Goal: Find specific page/section: Find specific page/section

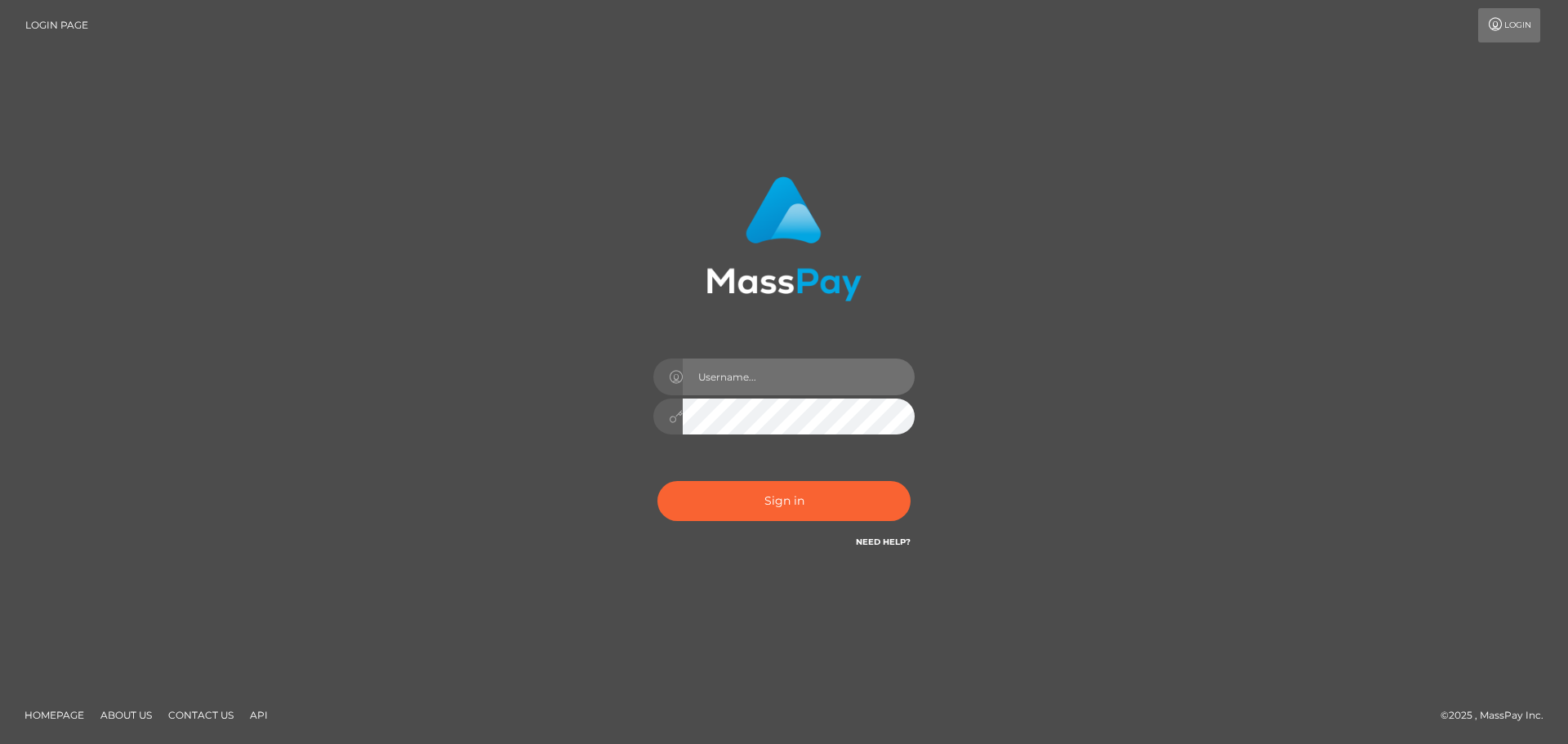
drag, startPoint x: 0, startPoint y: 0, endPoint x: 787, endPoint y: 380, distance: 873.9
click at [787, 380] on input "text" at bounding box center [798, 376] width 232 height 36
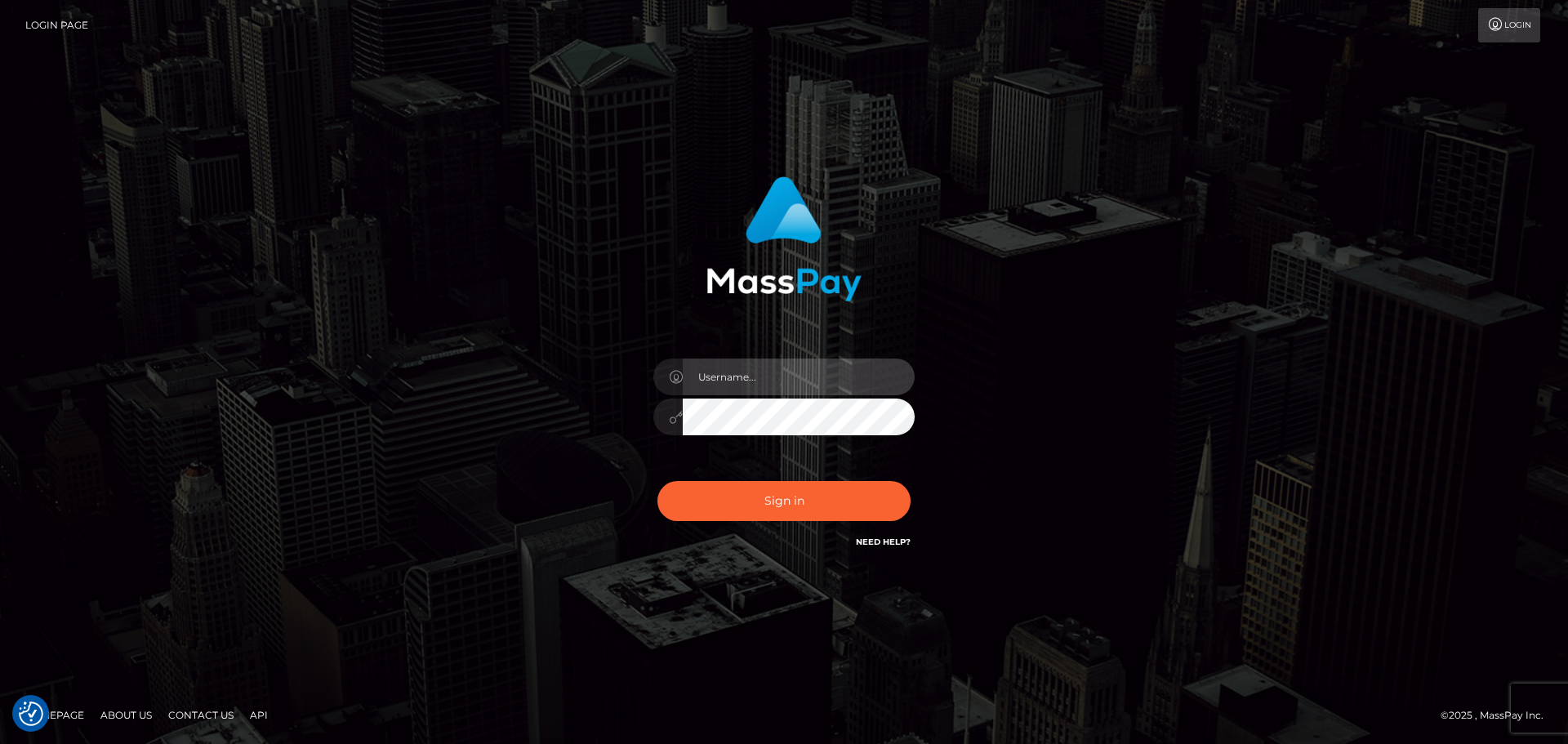
click at [839, 368] on input "text" at bounding box center [798, 376] width 232 height 36
type input "[PERSON_NAME]"
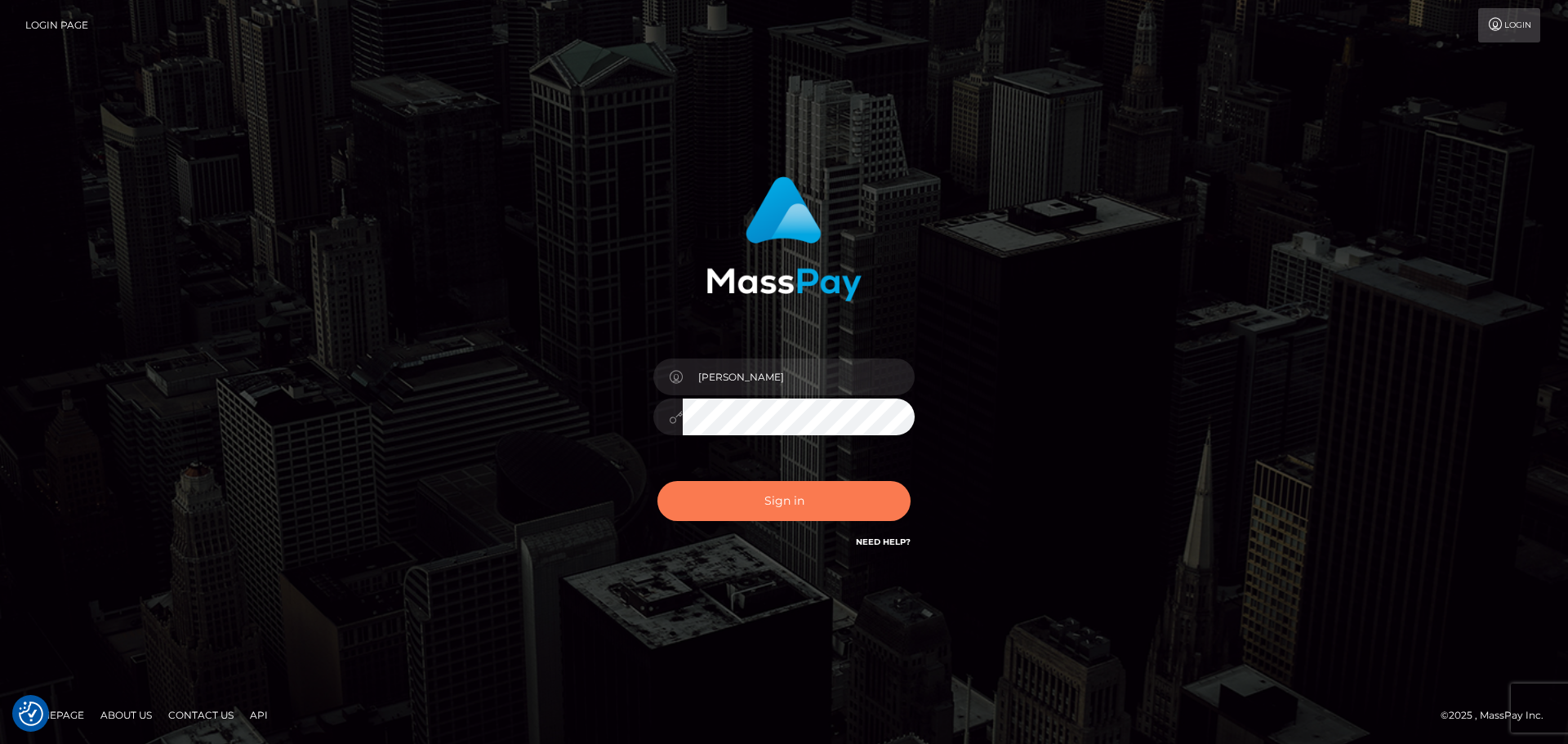
click at [773, 511] on button "Sign in" at bounding box center [784, 501] width 253 height 40
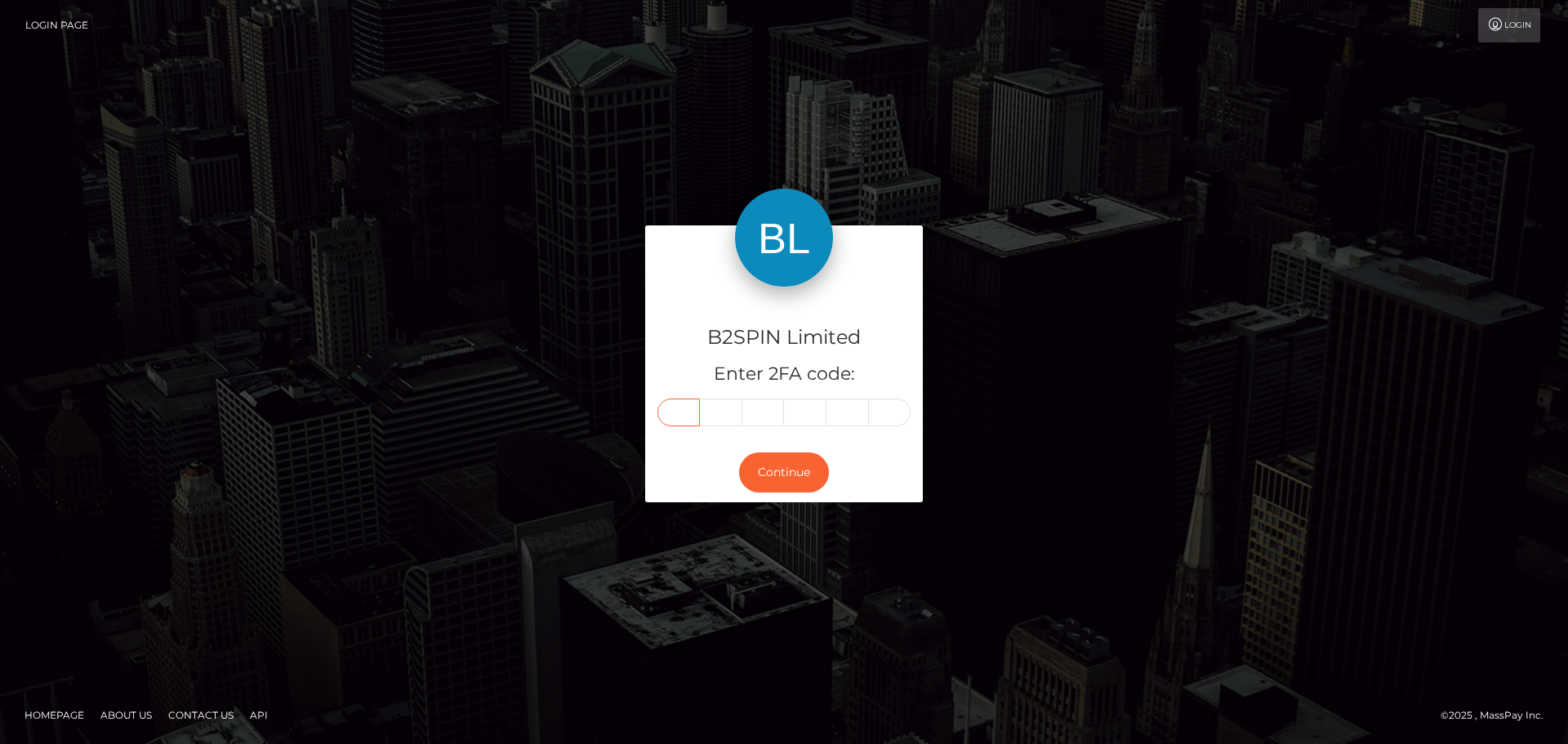
paste input "7"
type input "7"
type input "5"
type input "6"
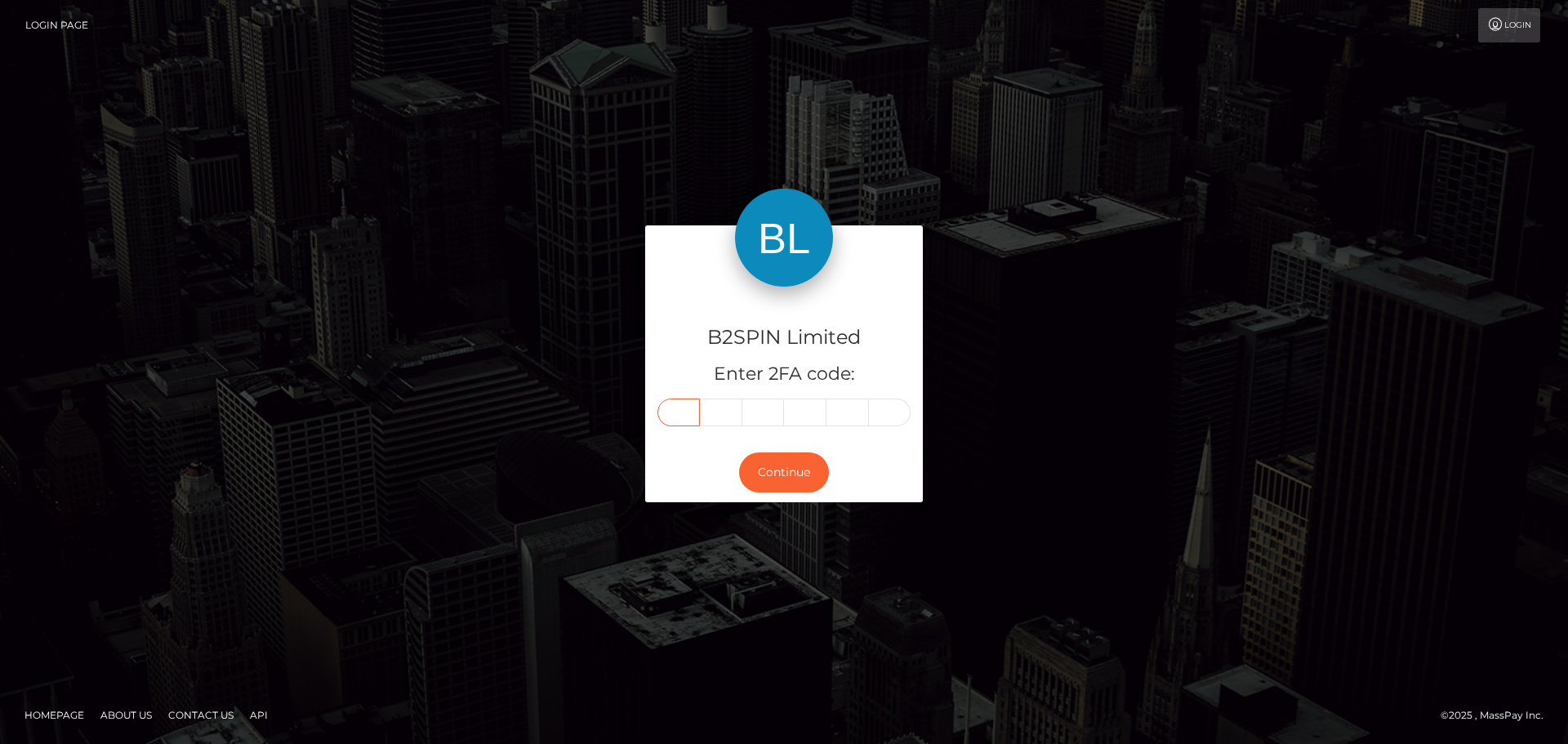
type input "1"
type input "7"
click at [787, 463] on button "Continue" at bounding box center [784, 473] width 90 height 40
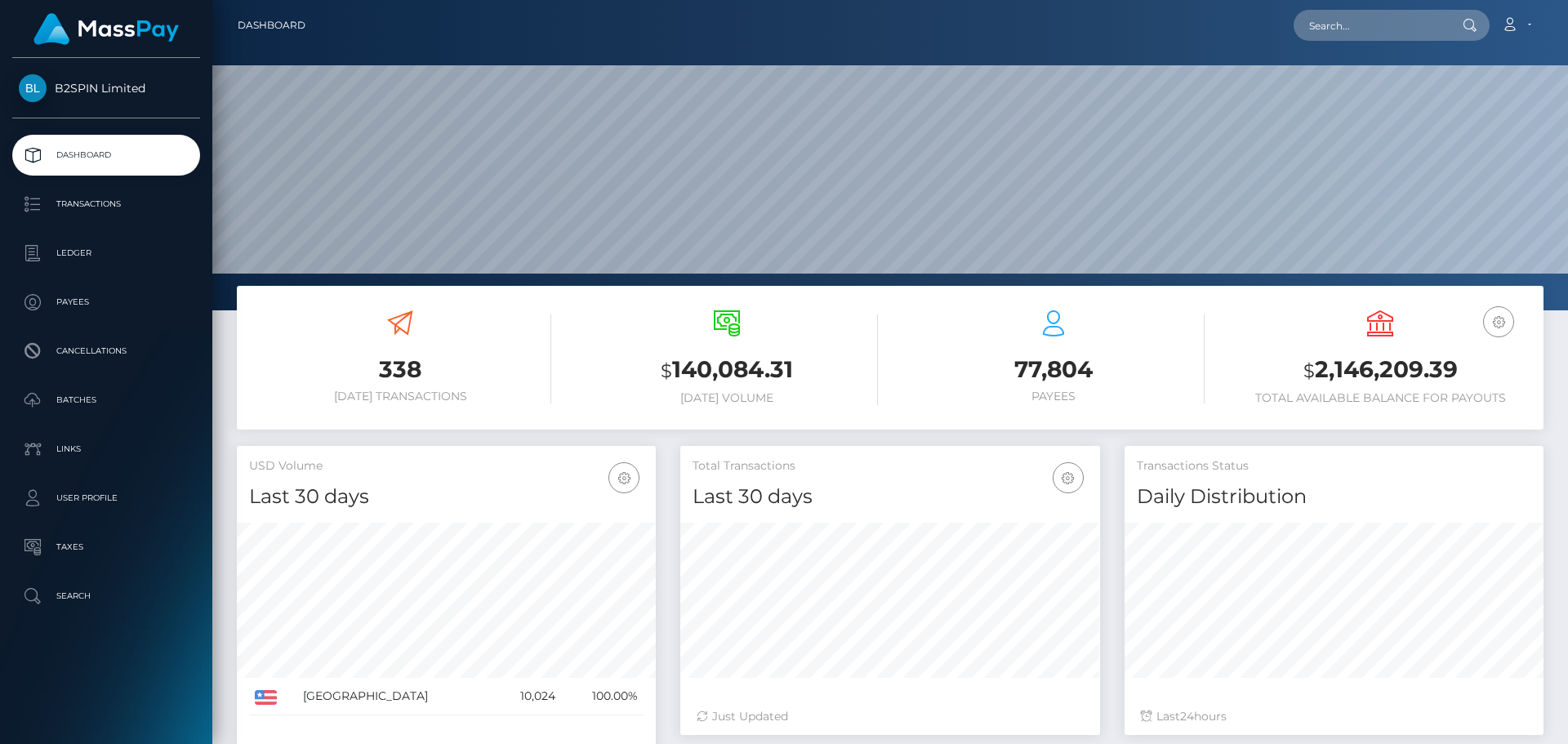
scroll to position [290, 420]
click at [1409, 25] on input "text" at bounding box center [1370, 25] width 154 height 31
paste input "3327148"
click at [1367, 23] on input "3327148" at bounding box center [1370, 25] width 154 height 31
paste input "1598125291"
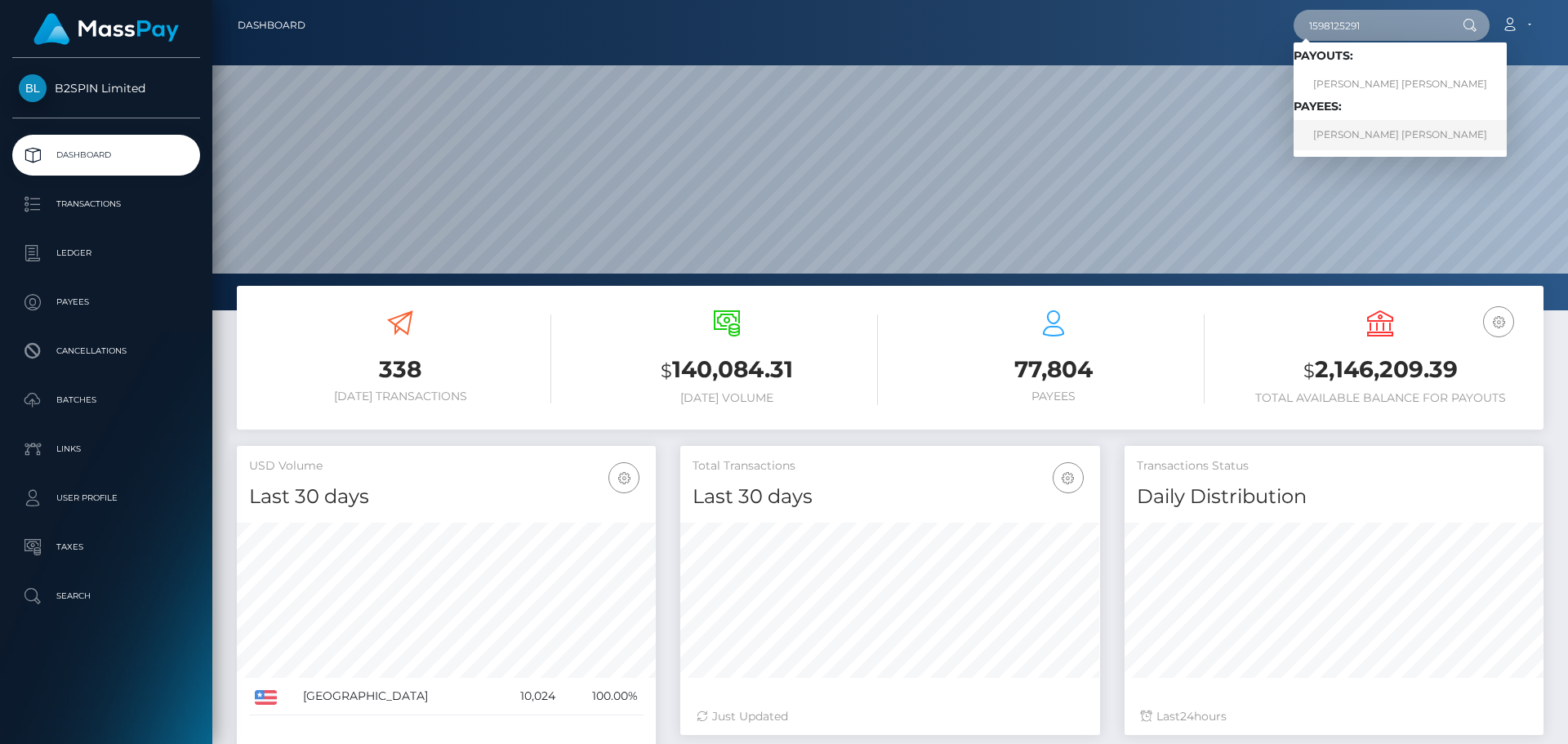
type input "1598125291"
click at [1361, 134] on link "CRISTIAN ELIZABET DAVALOS" at bounding box center [1401, 134] width 213 height 30
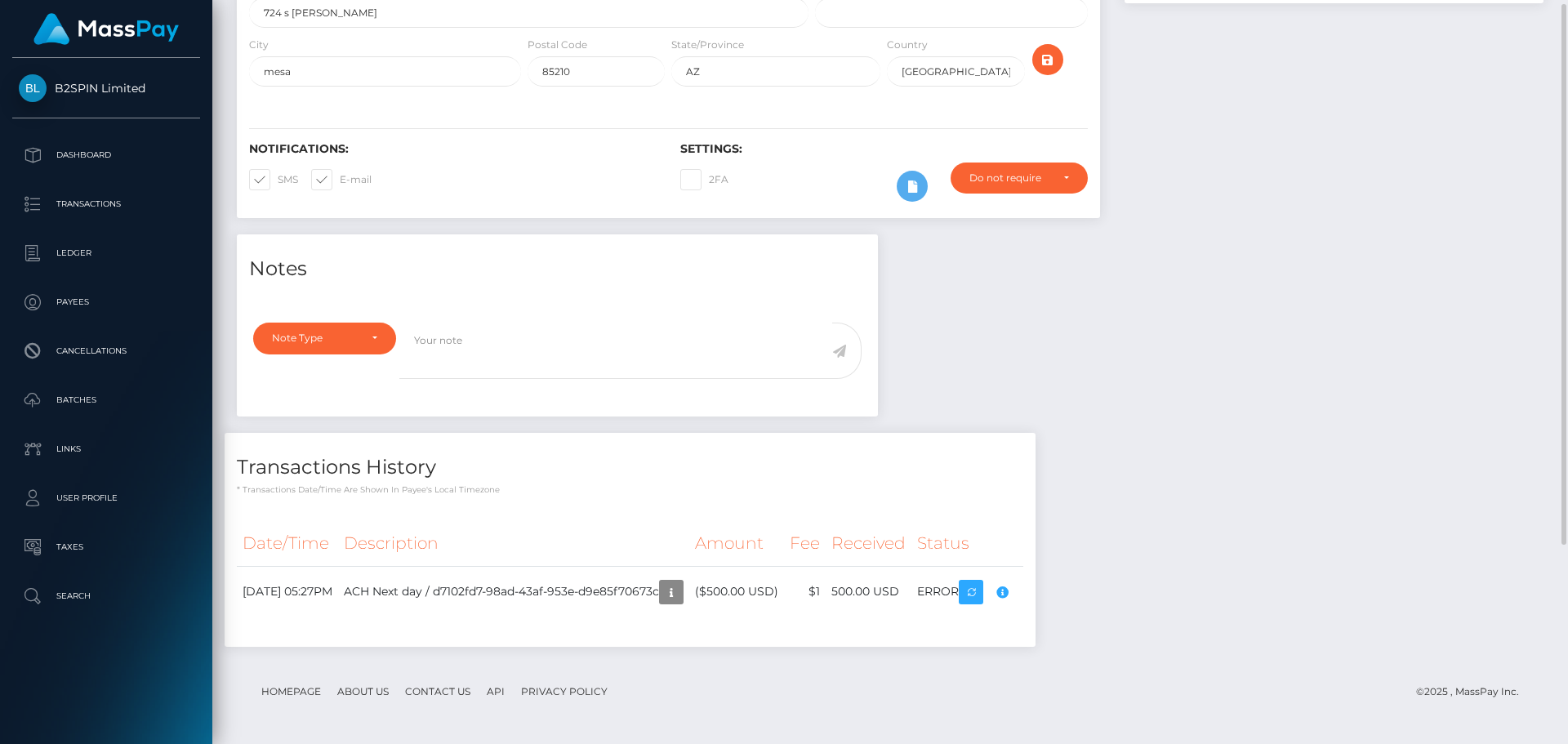
scroll to position [196, 420]
click at [1310, 478] on div "Notes Note Type Compliance Clear Compliance General Note Type" at bounding box center [890, 448] width 1331 height 428
click at [1291, 525] on div "Notes Note Type Compliance Clear Compliance General Note Type" at bounding box center [890, 448] width 1331 height 428
click at [1357, 434] on div "Notes Note Type Compliance Clear Compliance General Note Type" at bounding box center [890, 448] width 1331 height 428
click at [1511, 344] on div "Notes Note Type Compliance Clear Compliance General Note Type" at bounding box center [890, 448] width 1331 height 428
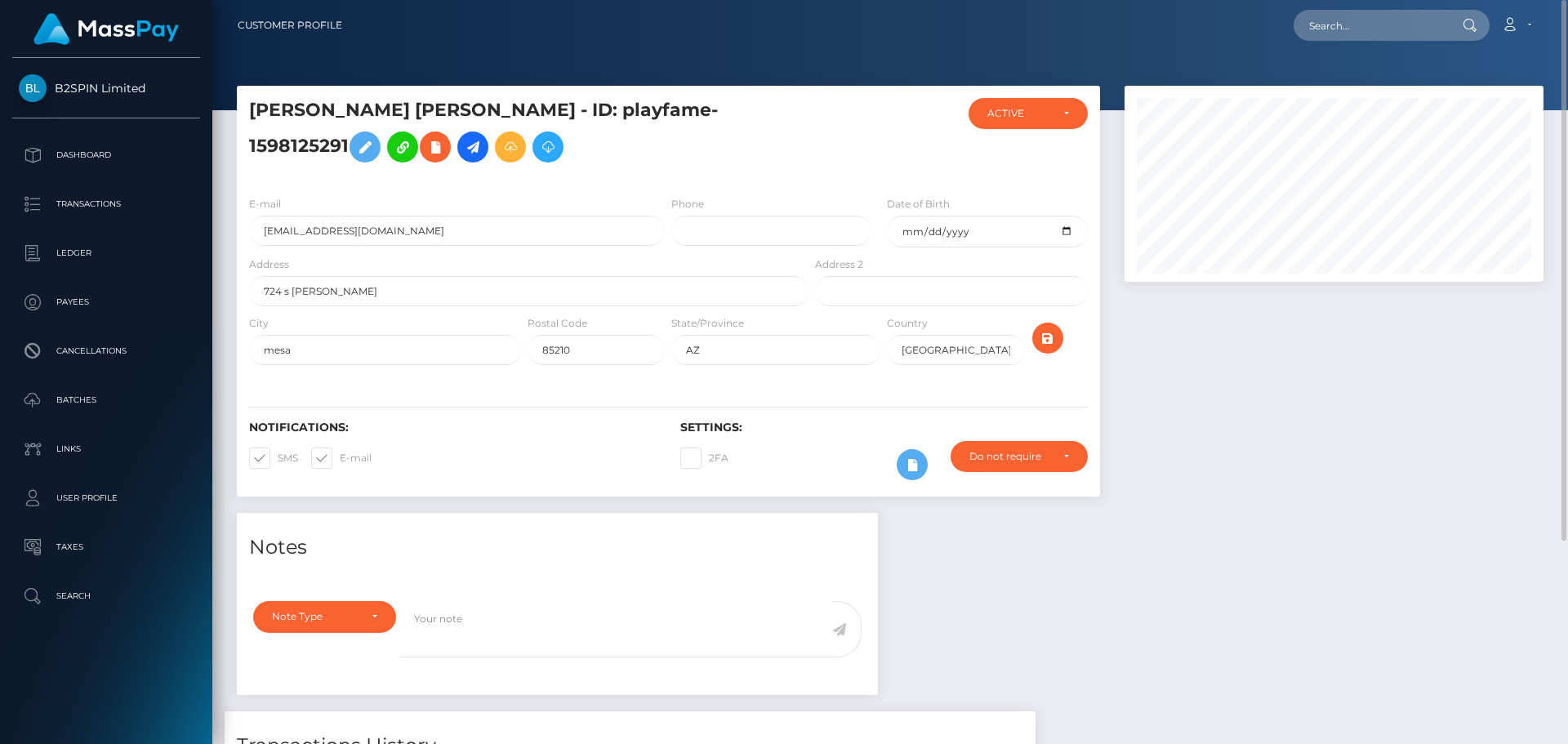
scroll to position [245, 0]
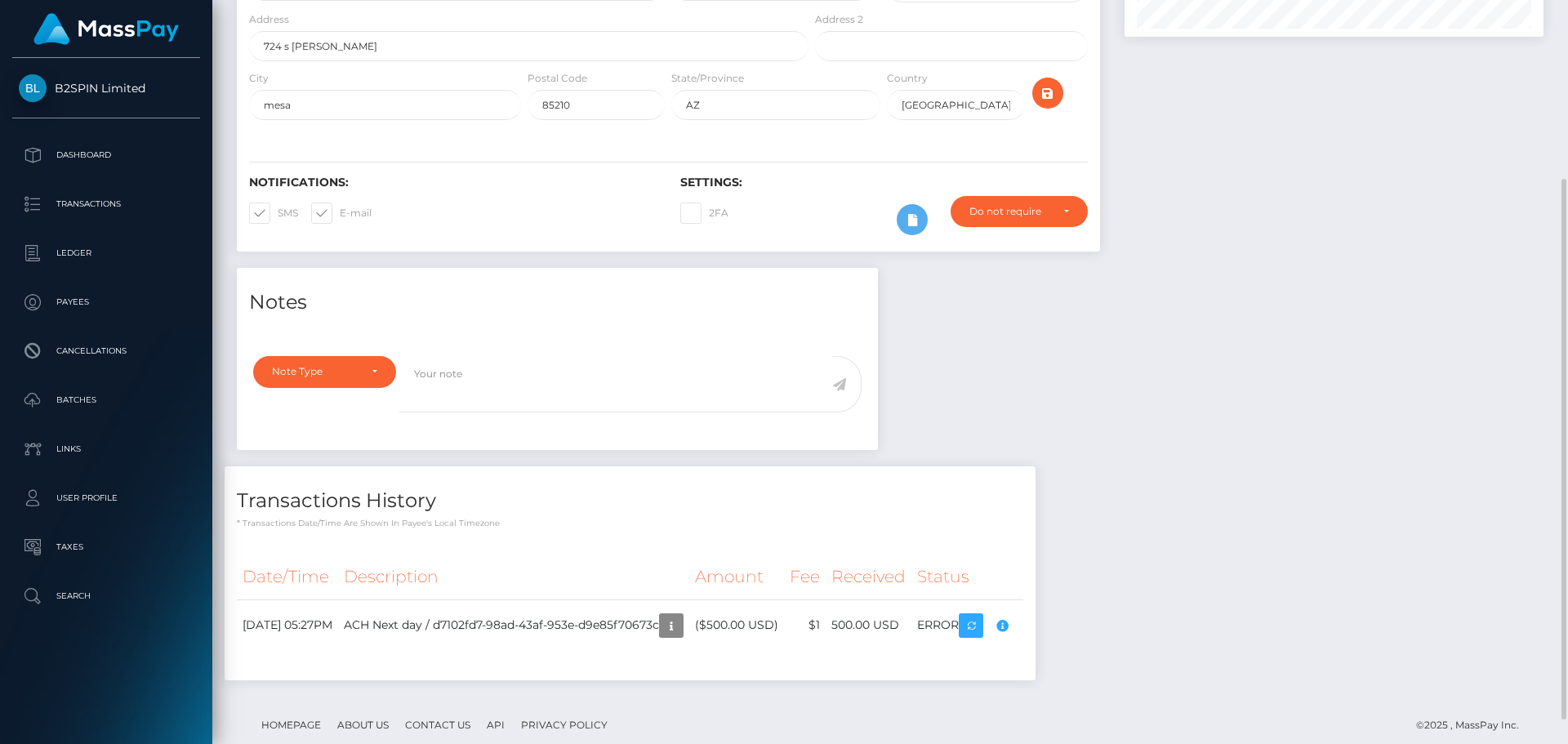
click at [1293, 455] on div "Notes Note Type Compliance Clear Compliance General Note Type" at bounding box center [890, 482] width 1331 height 428
click at [1012, 628] on icon "button" at bounding box center [1002, 626] width 20 height 21
drag, startPoint x: 1153, startPoint y: 562, endPoint x: 1045, endPoint y: 633, distance: 129.2
click at [1151, 565] on div "Notes Note Type Compliance Clear Compliance General Note Type" at bounding box center [890, 482] width 1331 height 428
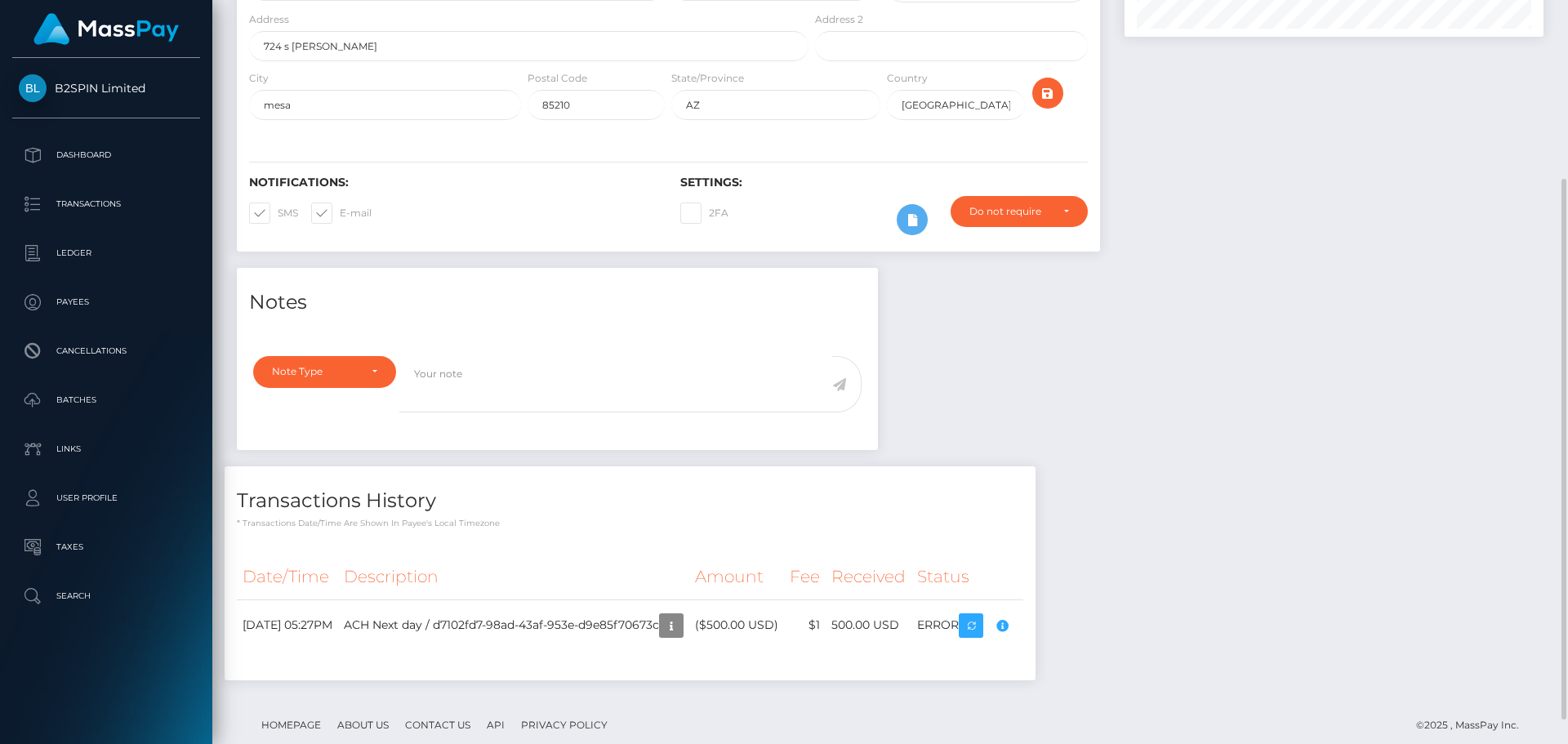
click at [1275, 348] on div "Notes Note Type Compliance Clear Compliance General Note Type" at bounding box center [890, 482] width 1331 height 428
